Goal: Information Seeking & Learning: Learn about a topic

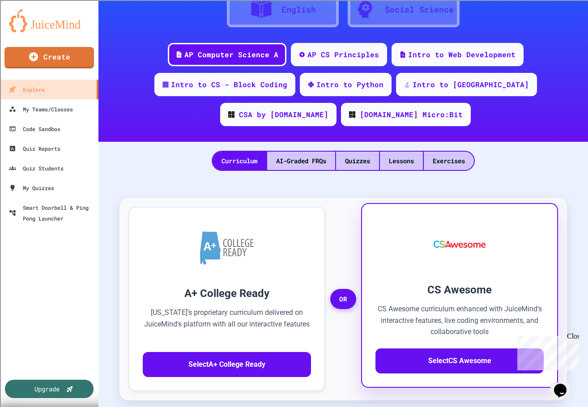
scroll to position [134, 0]
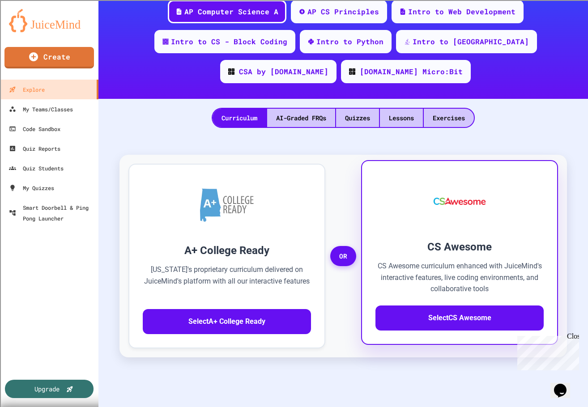
click at [474, 219] on img at bounding box center [460, 202] width 70 height 54
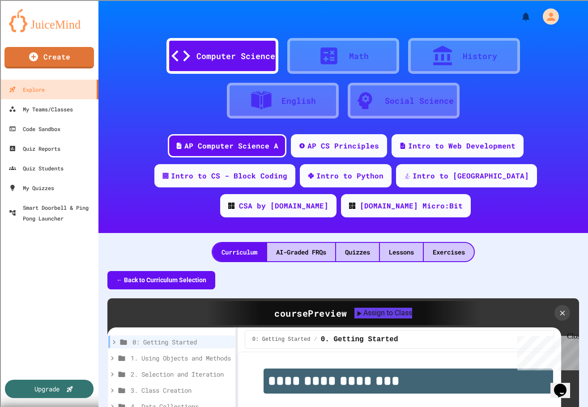
scroll to position [45, 0]
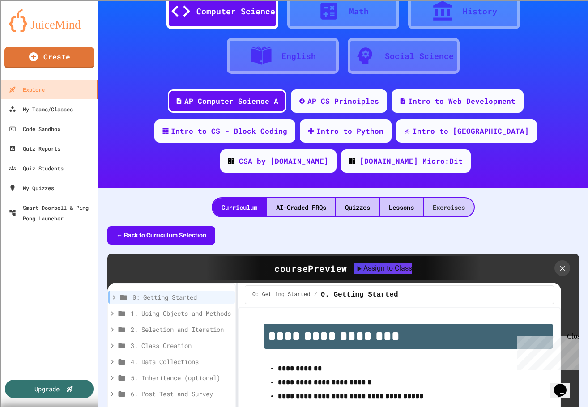
click at [455, 208] on div "Exercises" at bounding box center [449, 207] width 50 height 18
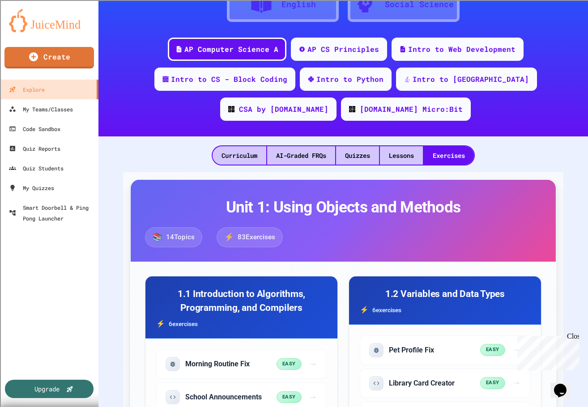
scroll to position [90, 0]
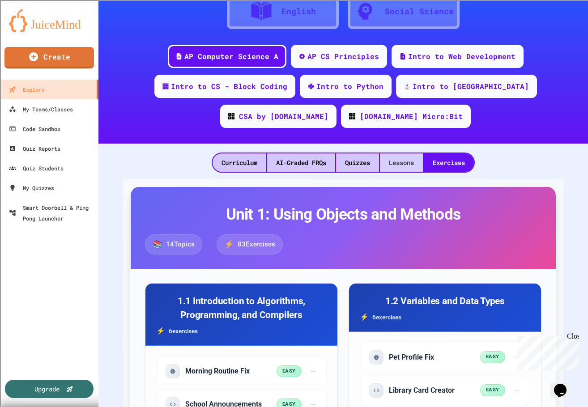
click at [396, 164] on div "Lessons" at bounding box center [401, 163] width 43 height 18
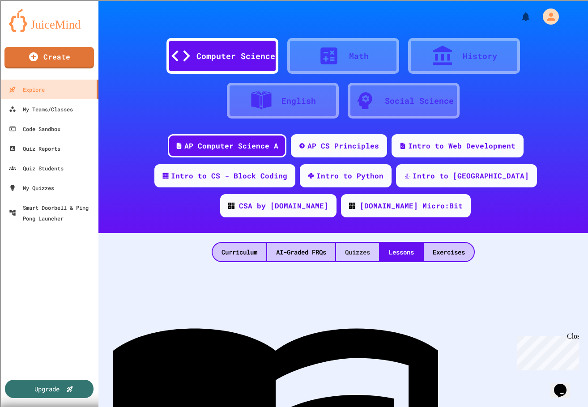
click at [360, 254] on div "Quizzes" at bounding box center [357, 252] width 43 height 18
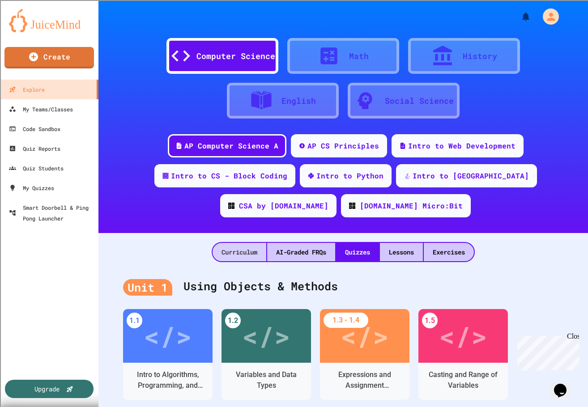
click at [238, 252] on div "Curriculum" at bounding box center [240, 252] width 54 height 18
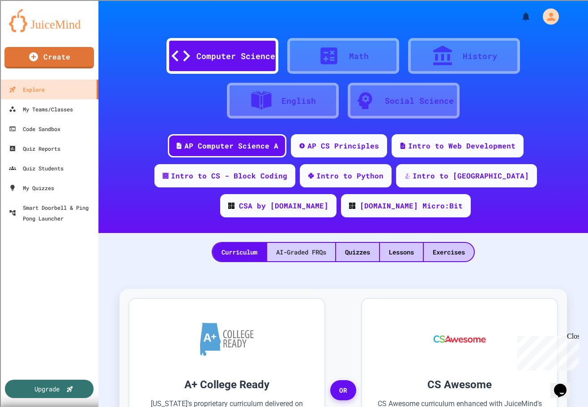
click at [281, 248] on div "AI-Graded FRQs" at bounding box center [301, 252] width 68 height 18
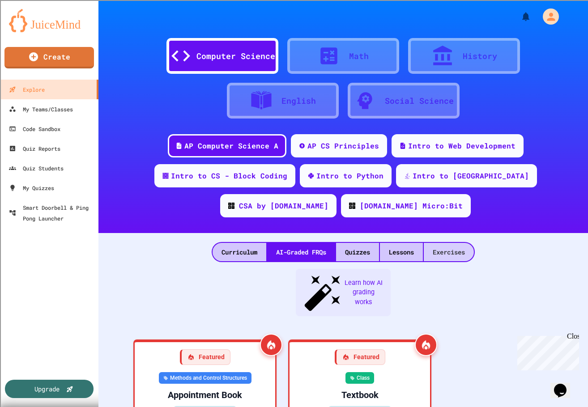
click at [441, 254] on div "Exercises" at bounding box center [449, 252] width 50 height 18
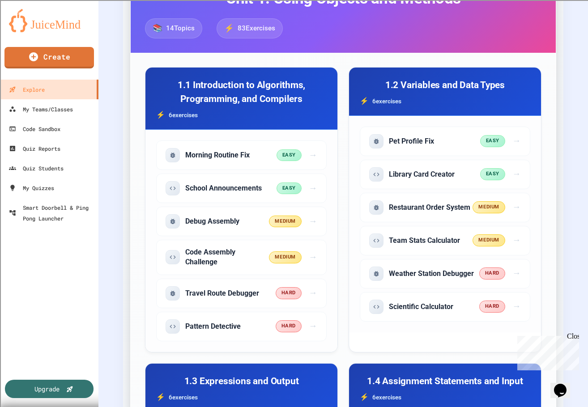
scroll to position [80, 0]
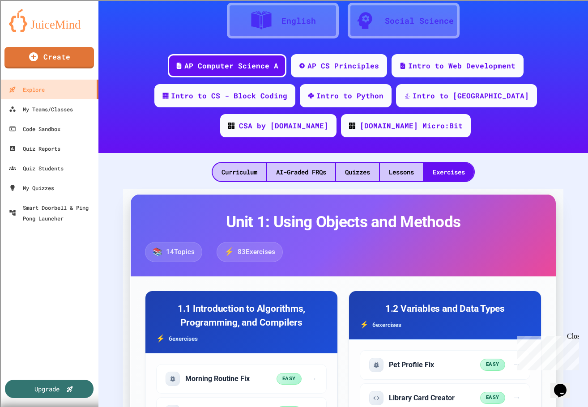
click at [252, 250] on span "83 Exercises" at bounding box center [257, 252] width 38 height 10
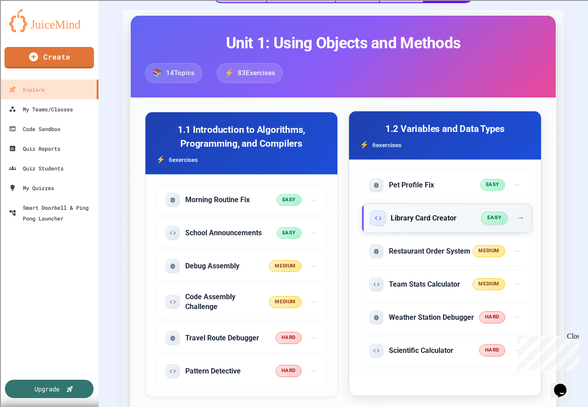
scroll to position [304, 0]
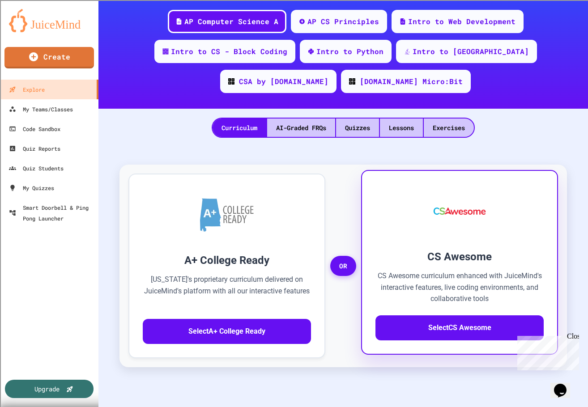
scroll to position [134, 0]
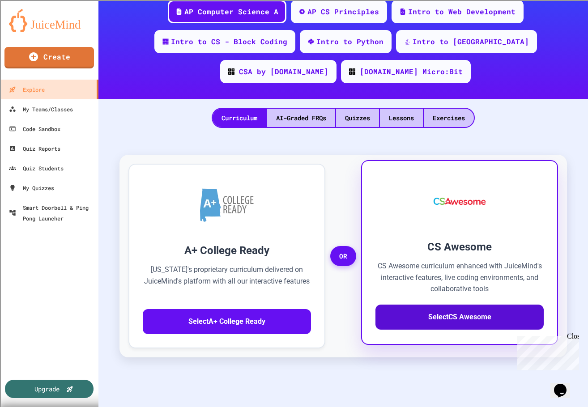
click at [453, 316] on button "Select CS Awesome" at bounding box center [460, 317] width 168 height 25
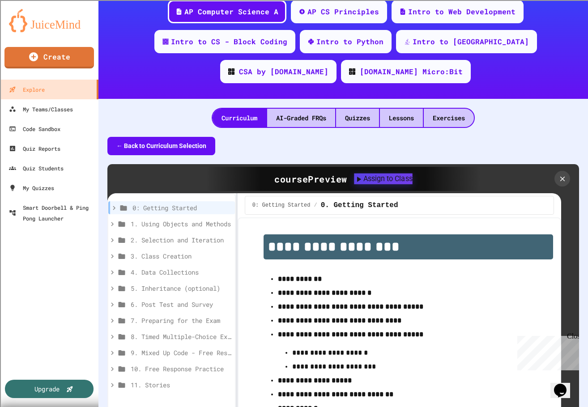
click at [389, 176] on div "Assign to Class" at bounding box center [383, 179] width 58 height 11
click at [569, 19] on icon at bounding box center [573, 14] width 9 height 9
click at [48, 112] on div "My Teams/Classes" at bounding box center [41, 109] width 66 height 11
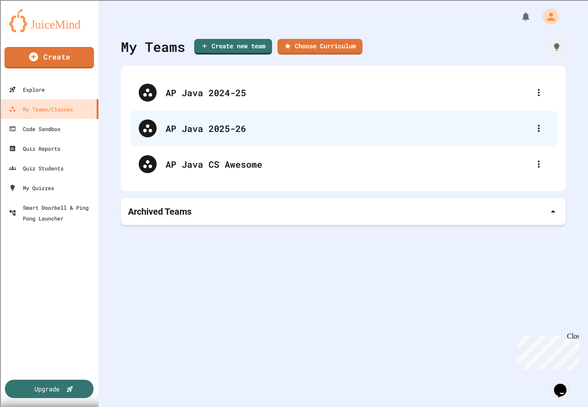
click at [208, 131] on div "AP Java 2025-26" at bounding box center [348, 128] width 364 height 13
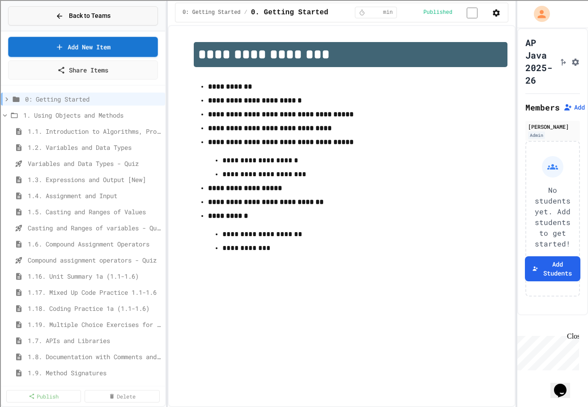
click at [83, 13] on span "Back to Teams" at bounding box center [90, 15] width 42 height 9
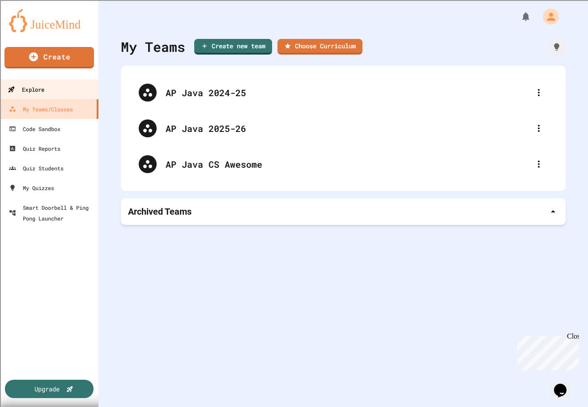
click at [44, 88] on div "Explore" at bounding box center [26, 89] width 37 height 11
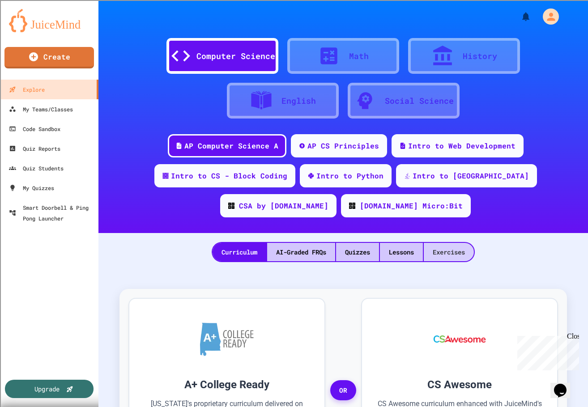
click at [448, 255] on div "Exercises" at bounding box center [449, 252] width 50 height 18
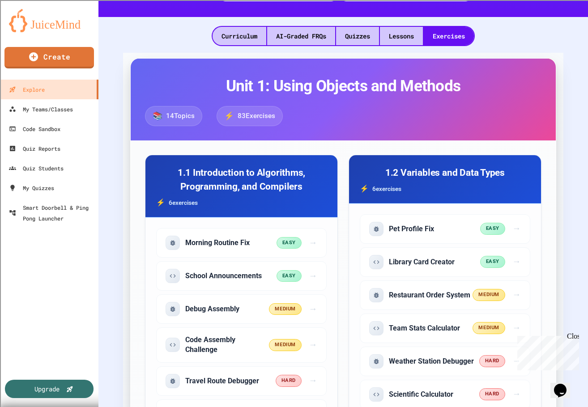
scroll to position [224, 0]
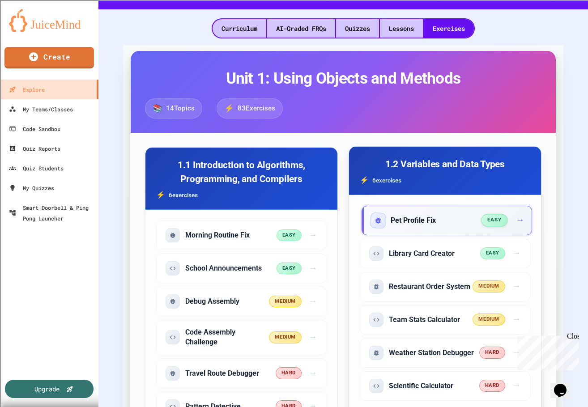
click at [396, 217] on h5 "Pet Profile Fix" at bounding box center [413, 221] width 45 height 10
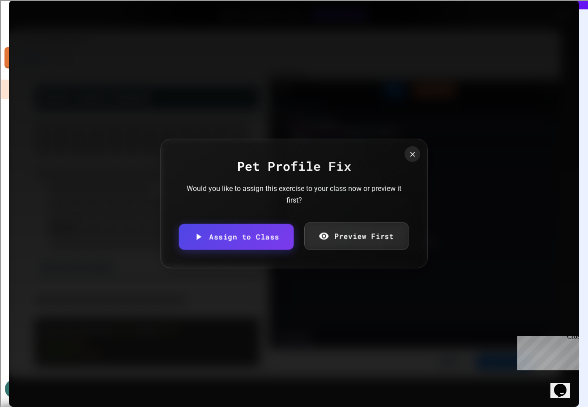
click at [367, 241] on link "Preview First" at bounding box center [356, 236] width 104 height 27
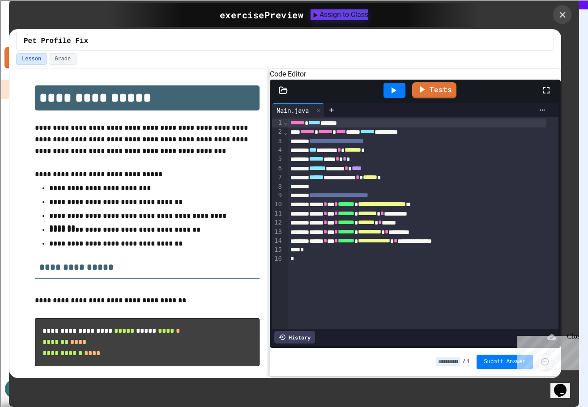
click at [563, 13] on icon at bounding box center [563, 15] width 6 height 6
